Goal: Find specific page/section: Find specific page/section

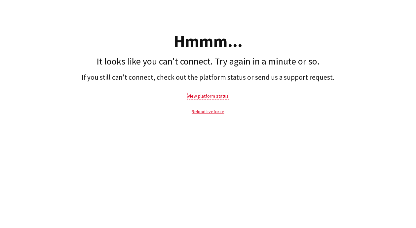
click at [214, 98] on link "View platform status" at bounding box center [208, 96] width 41 height 6
click at [206, 111] on link "Reload liveforce" at bounding box center [208, 111] width 33 height 6
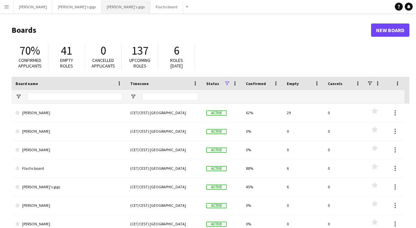
click at [102, 6] on button "Hedvig's gigs Close" at bounding box center [126, 6] width 49 height 13
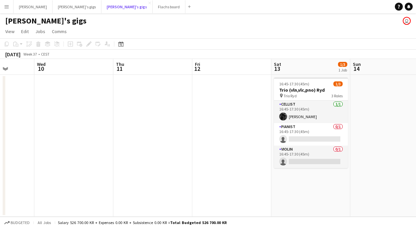
scroll to position [0, 194]
